Goal: Find specific page/section: Locate a particular part of the current website

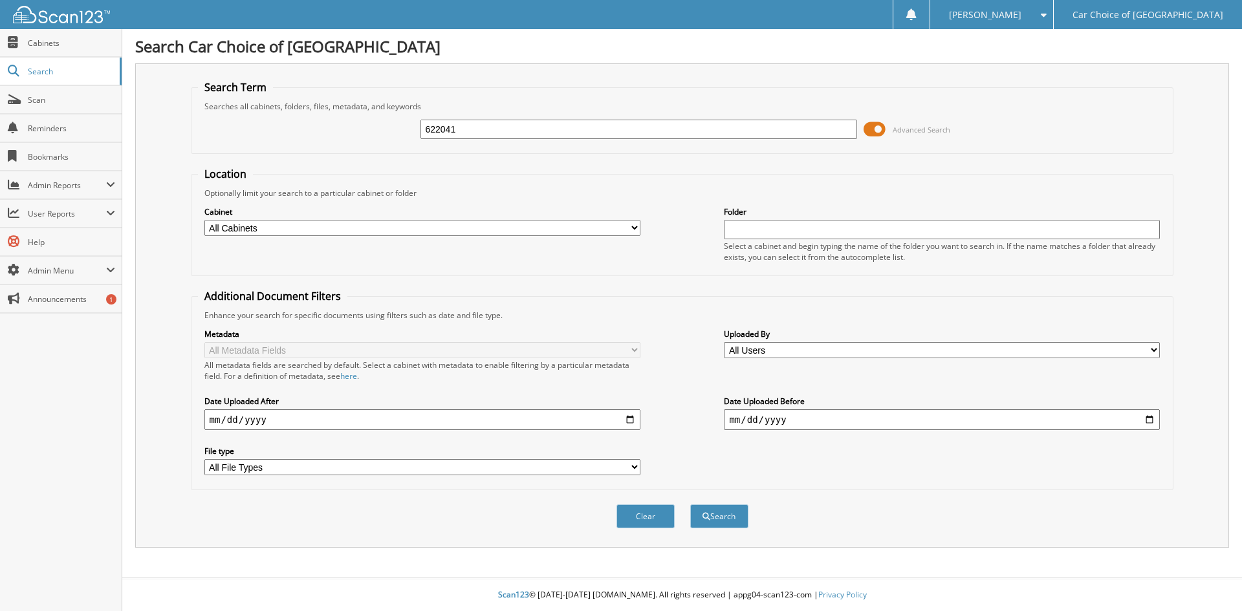
type input "622041"
click at [690, 505] on button "Search" at bounding box center [719, 517] width 58 height 24
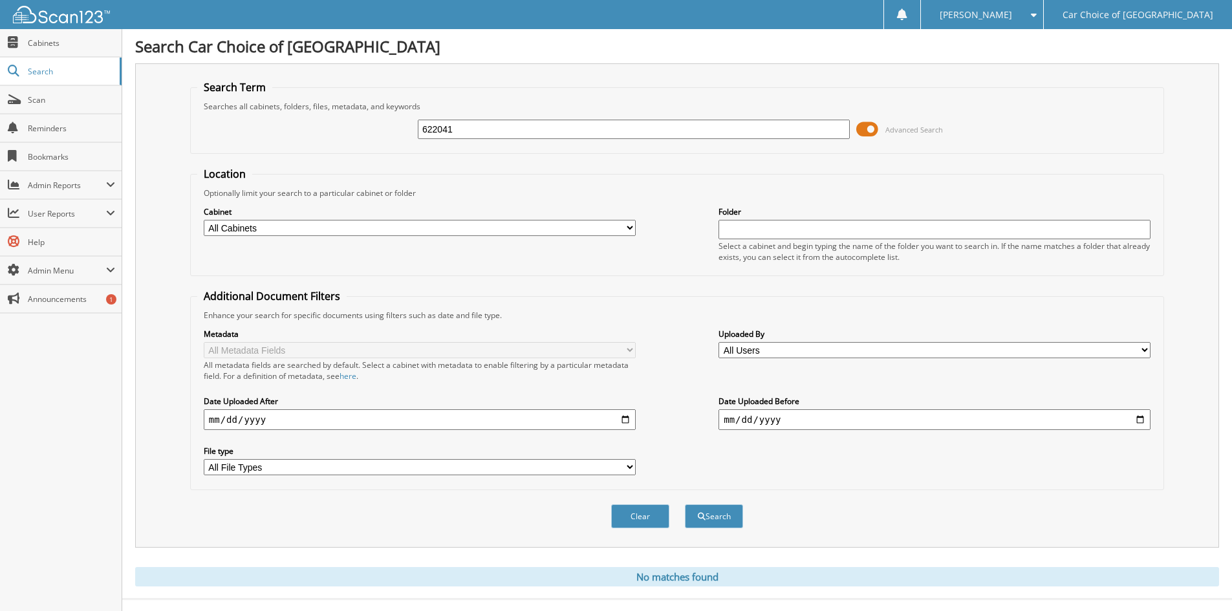
click at [479, 133] on input "622041" at bounding box center [634, 129] width 432 height 19
click at [487, 133] on input "622041" at bounding box center [634, 129] width 432 height 19
paste input "191913TP"
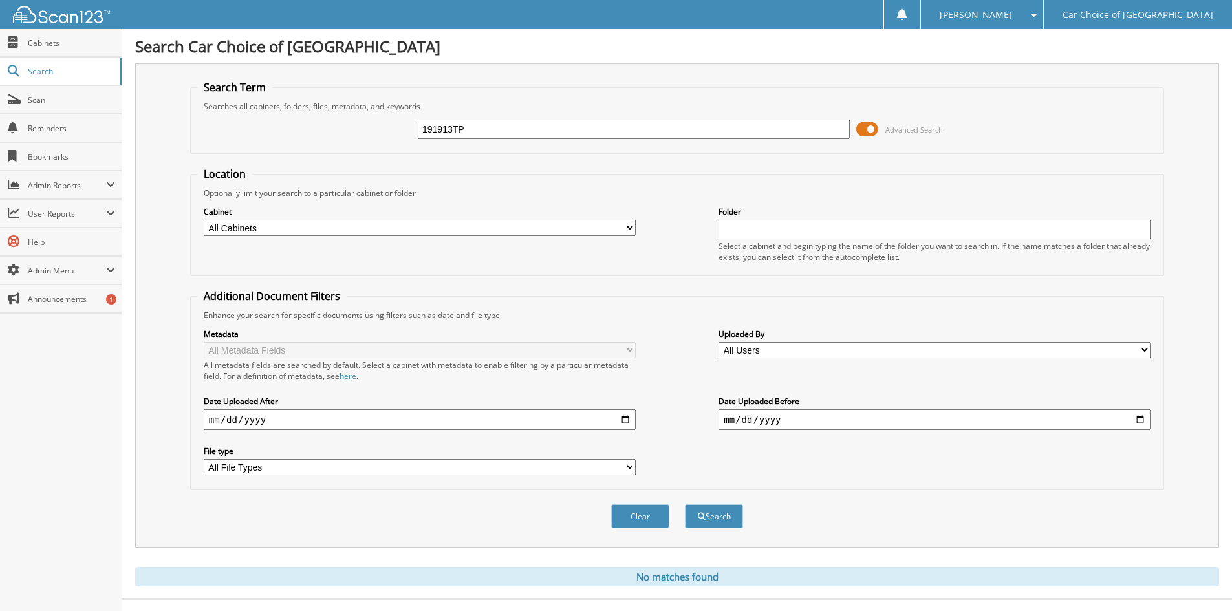
type input "191913TP"
click at [685, 505] on button "Search" at bounding box center [714, 517] width 58 height 24
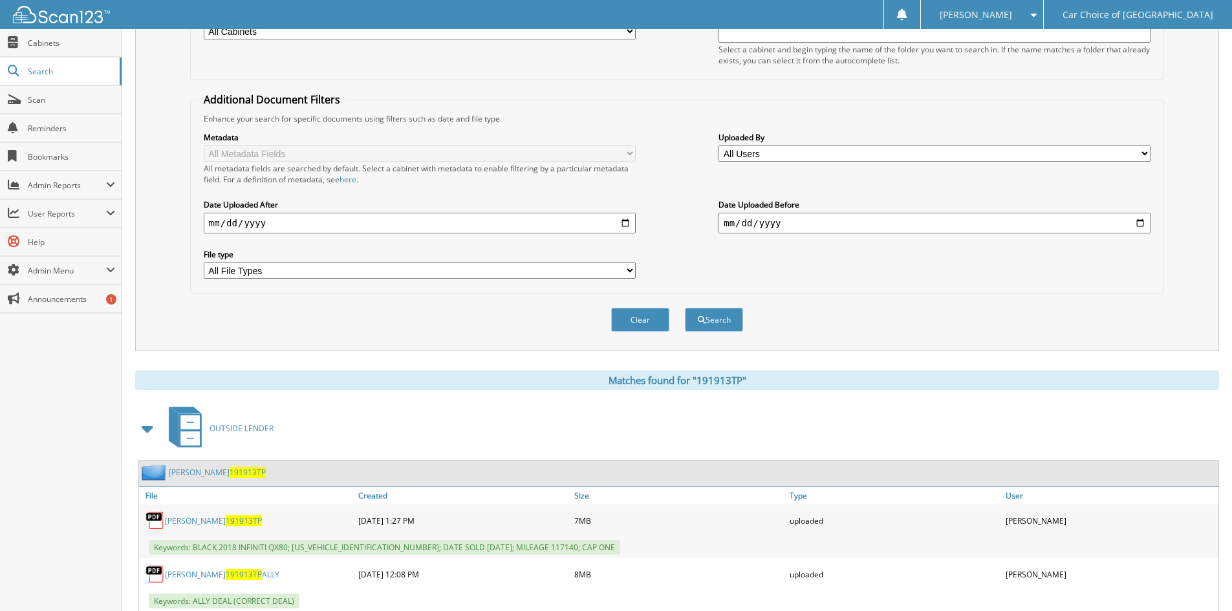
scroll to position [237, 0]
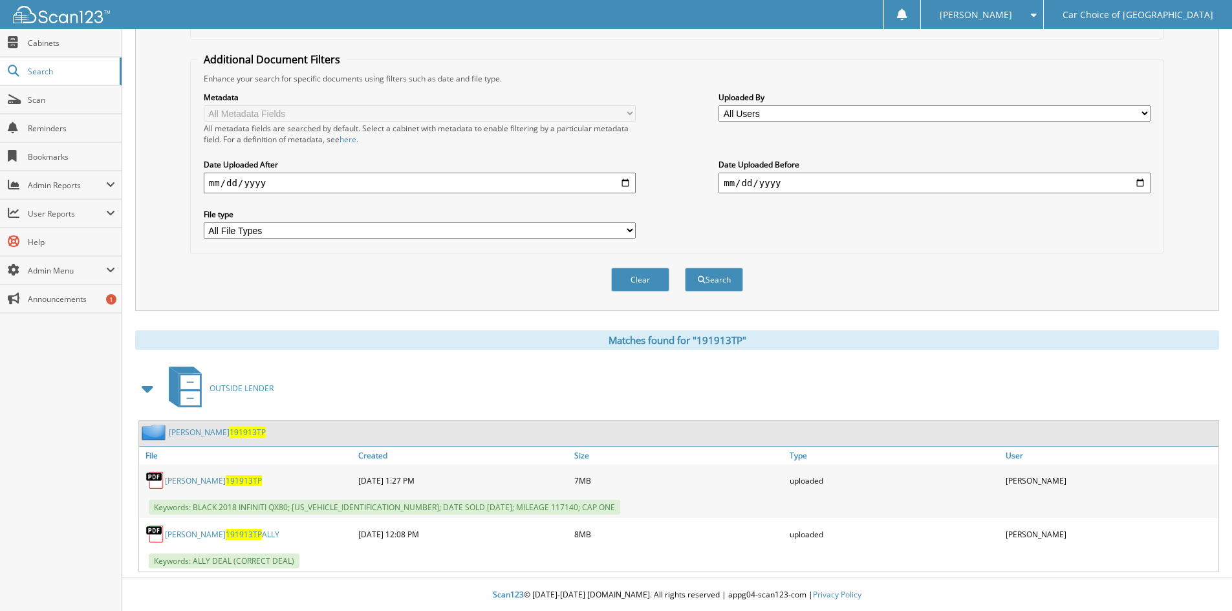
click at [265, 538] on link "[PERSON_NAME] 191913TP ALLY" at bounding box center [222, 534] width 114 height 11
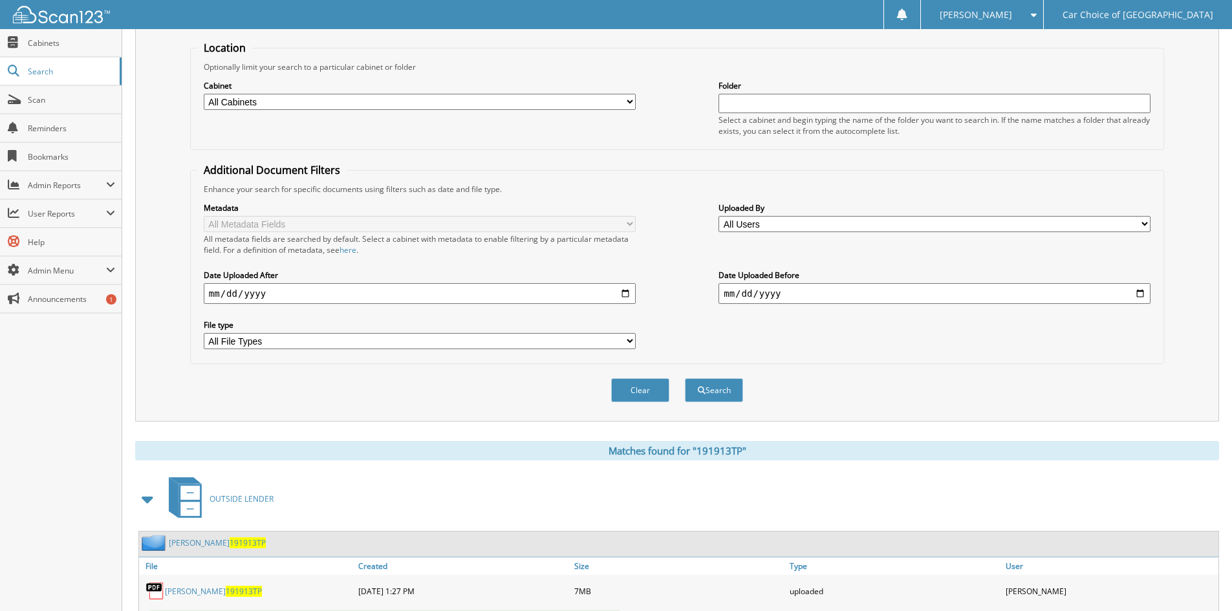
scroll to position [0, 0]
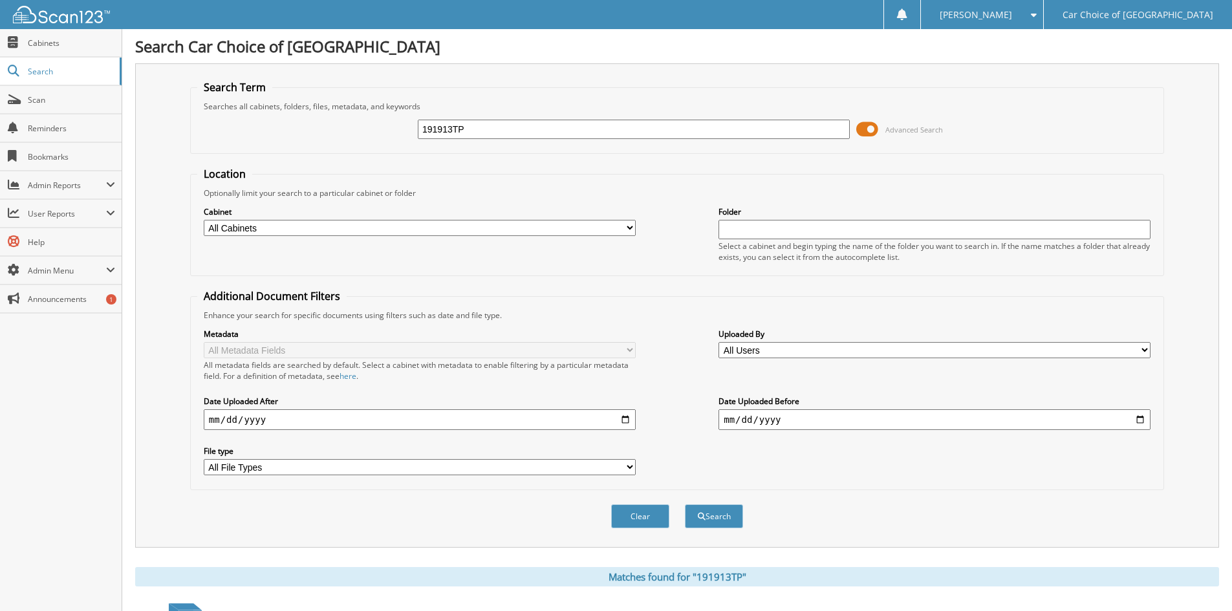
click at [488, 134] on input "191913TP" at bounding box center [634, 129] width 432 height 19
